Goal: Browse casually

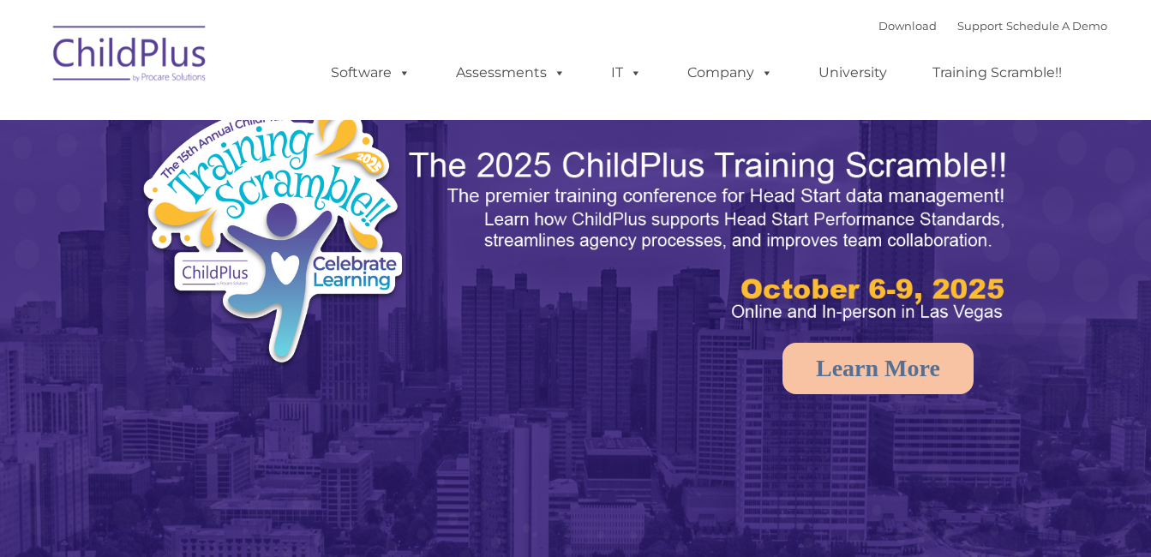
select select "MEDIUM"
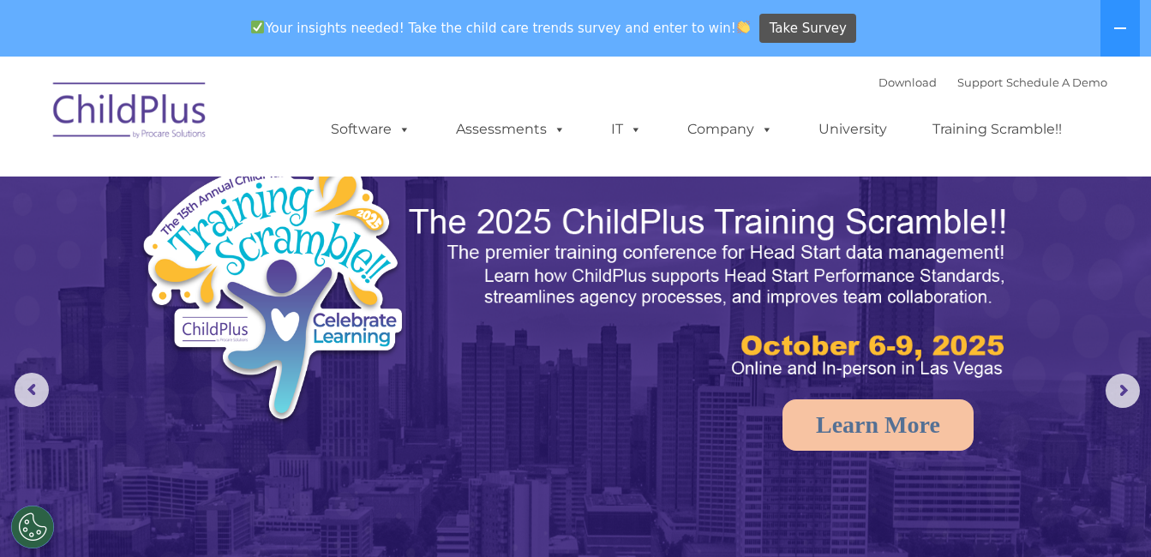
click at [135, 67] on nav "Download Support | Schedule A Demo  MENU MENU Software ChildPlus: The original…" at bounding box center [575, 117] width 1151 height 120
click at [136, 102] on img at bounding box center [130, 113] width 171 height 86
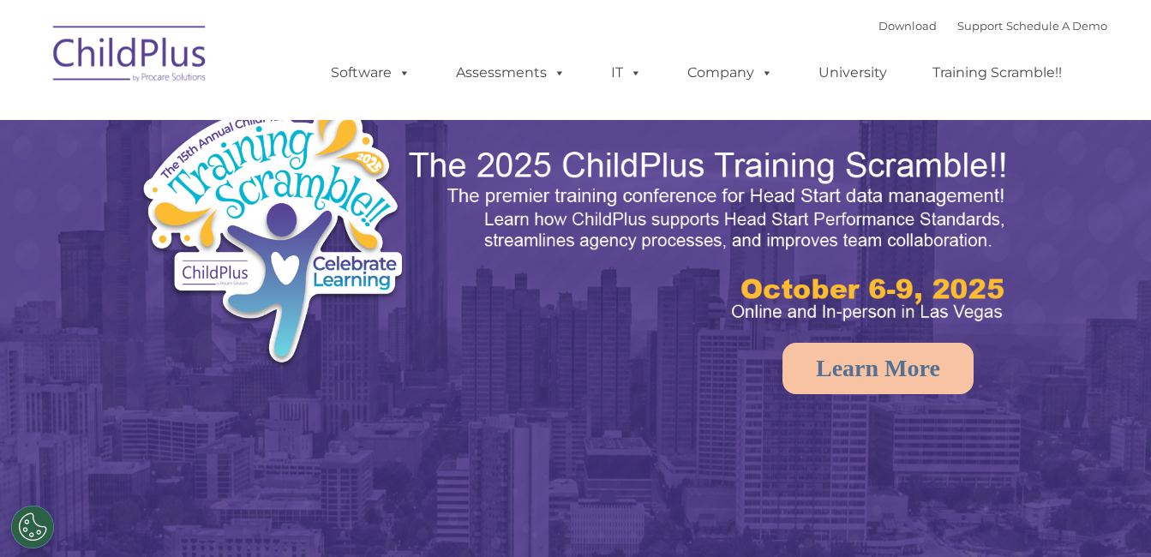
select select "MEDIUM"
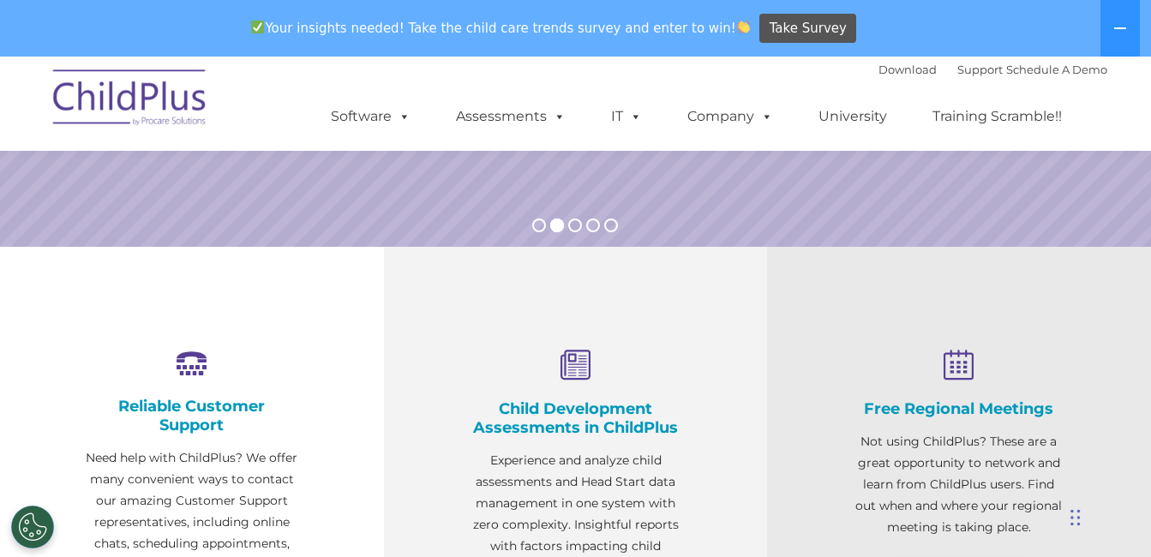
scroll to position [425, 0]
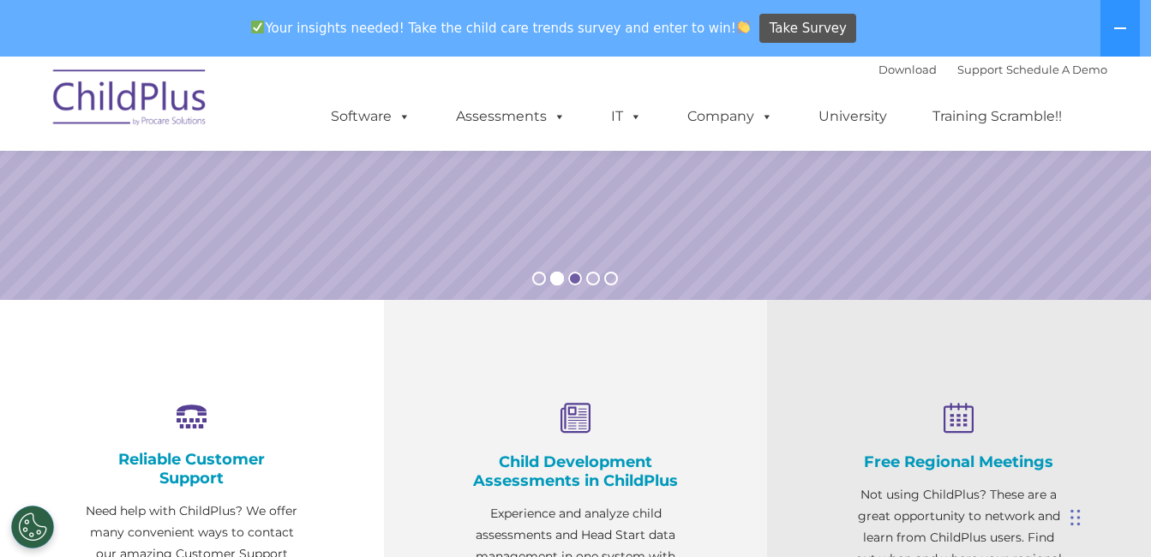
click at [579, 280] on rs-bullet at bounding box center [575, 279] width 14 height 14
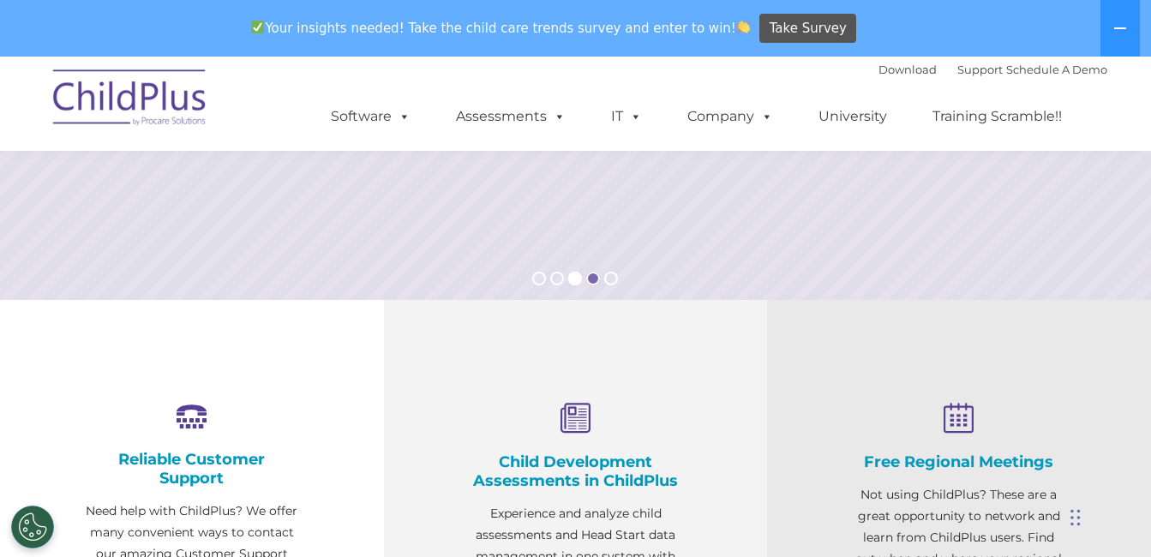
click at [593, 283] on rs-bullet at bounding box center [593, 279] width 14 height 14
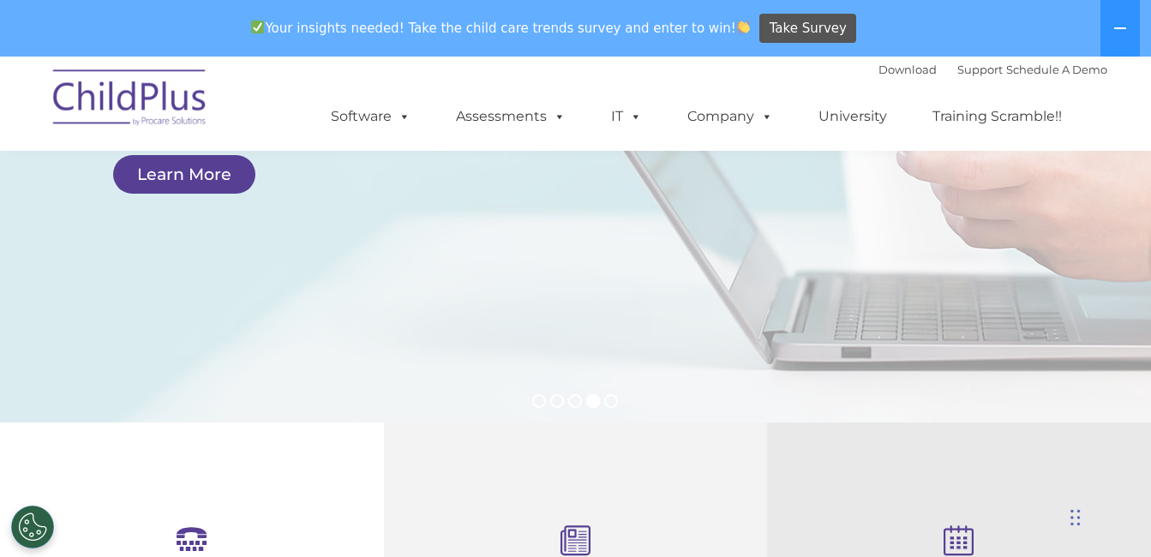
scroll to position [0, 0]
